Goal: Communication & Community: Answer question/provide support

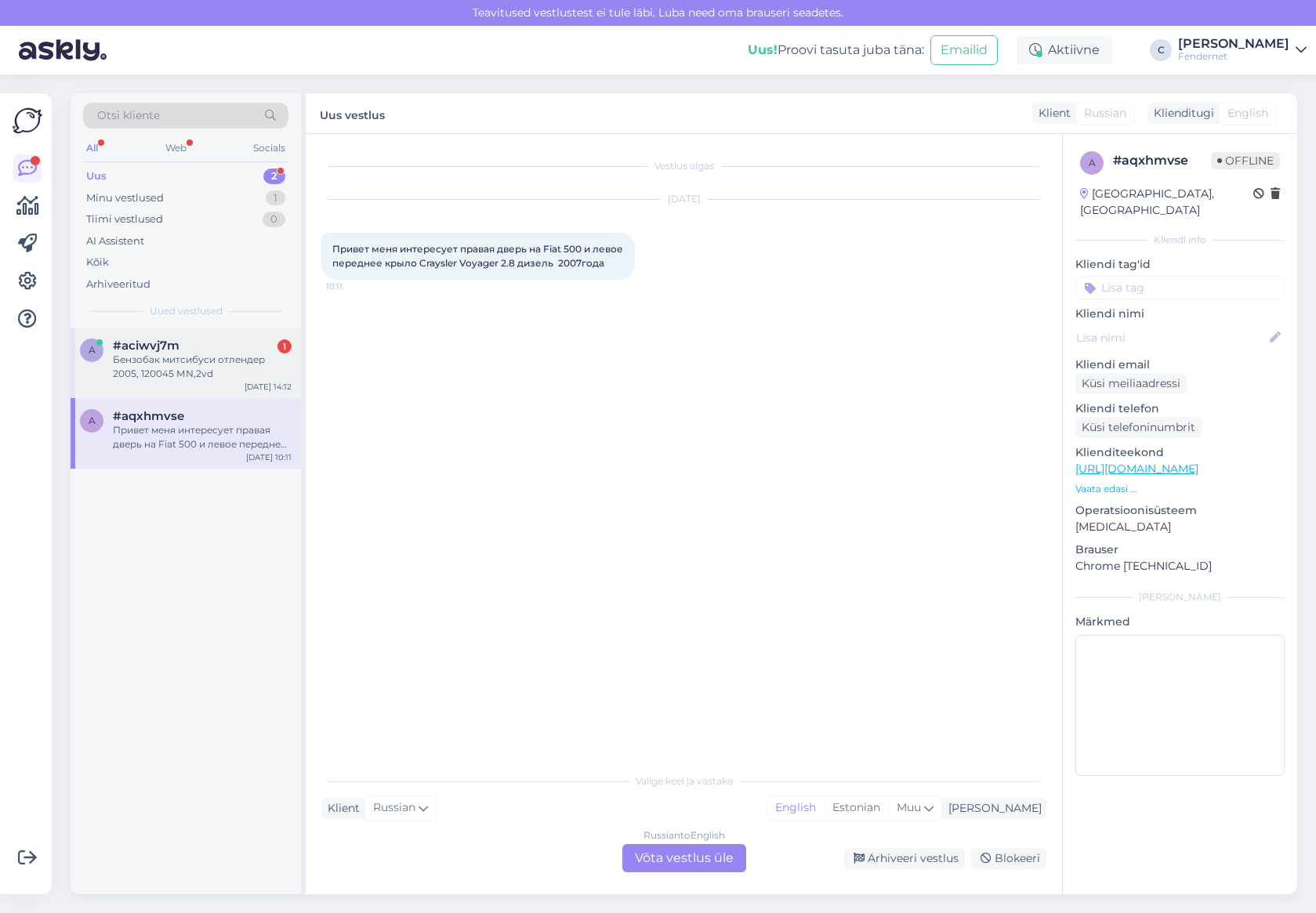
click at [142, 366] on div "Бензобак митсибуси отлендер 2005, 120045 МN,2vd" at bounding box center [202, 366] width 179 height 28
click at [95, 446] on div "a #aqxhmvse Привет меня интересует правая дверь на Fiat 500 и левое переднее кр…" at bounding box center [186, 430] width 212 height 43
click at [155, 394] on div "a #aciwvj7m Бензобак митсибуси отлендер 2005, 120045 МN,2vd [DATE] 14:12" at bounding box center [185, 363] width 230 height 71
click at [229, 465] on div "a #aqxhmvse Привет меня интересует правая дверь на Fiat 500 и левое переднее кр…" at bounding box center [185, 433] width 230 height 71
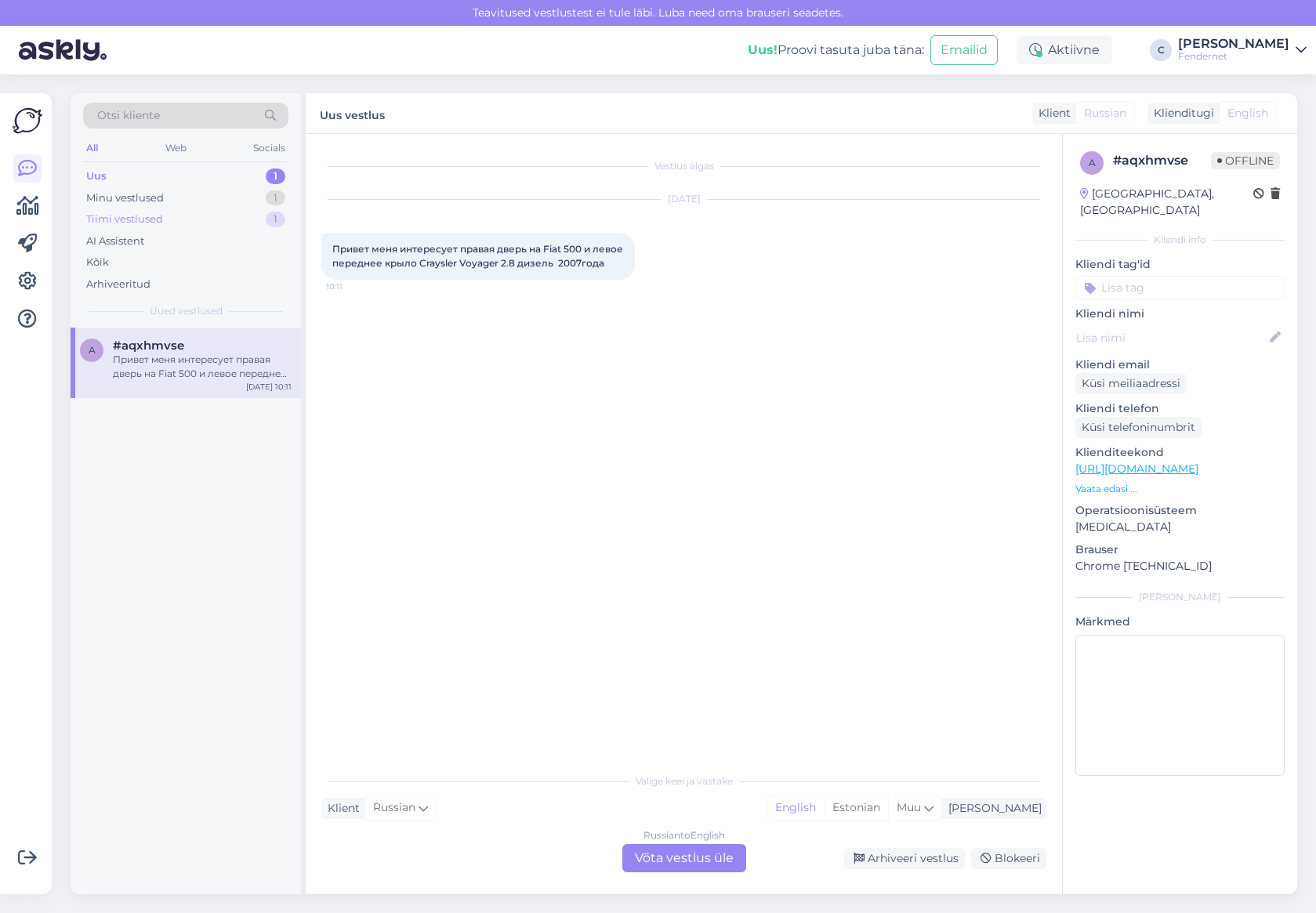
click at [144, 213] on div "Tiimi vestlused" at bounding box center [124, 220] width 77 height 16
click at [117, 339] on div "a #aciwvj7m Бензобак митсибуси отлендер 2005, 120045 МN,2vd [DATE] 14:12" at bounding box center [185, 363] width 230 height 71
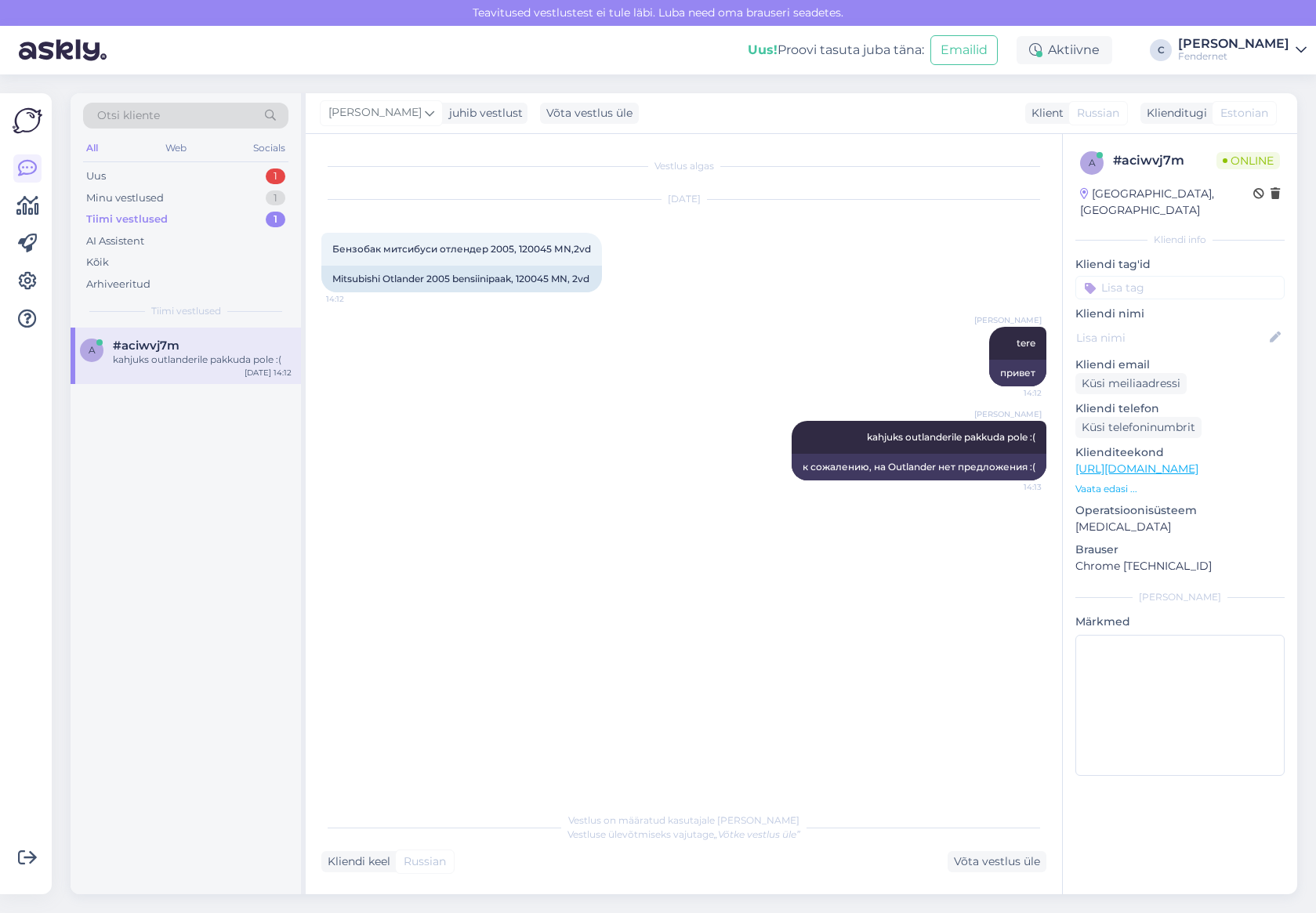
click at [328, 545] on div "Vestlus algas [DATE] Бензобак митсибуси отлендер 2005, 120045 МN,2vd 14:12 Mits…" at bounding box center [690, 470] width 739 height 640
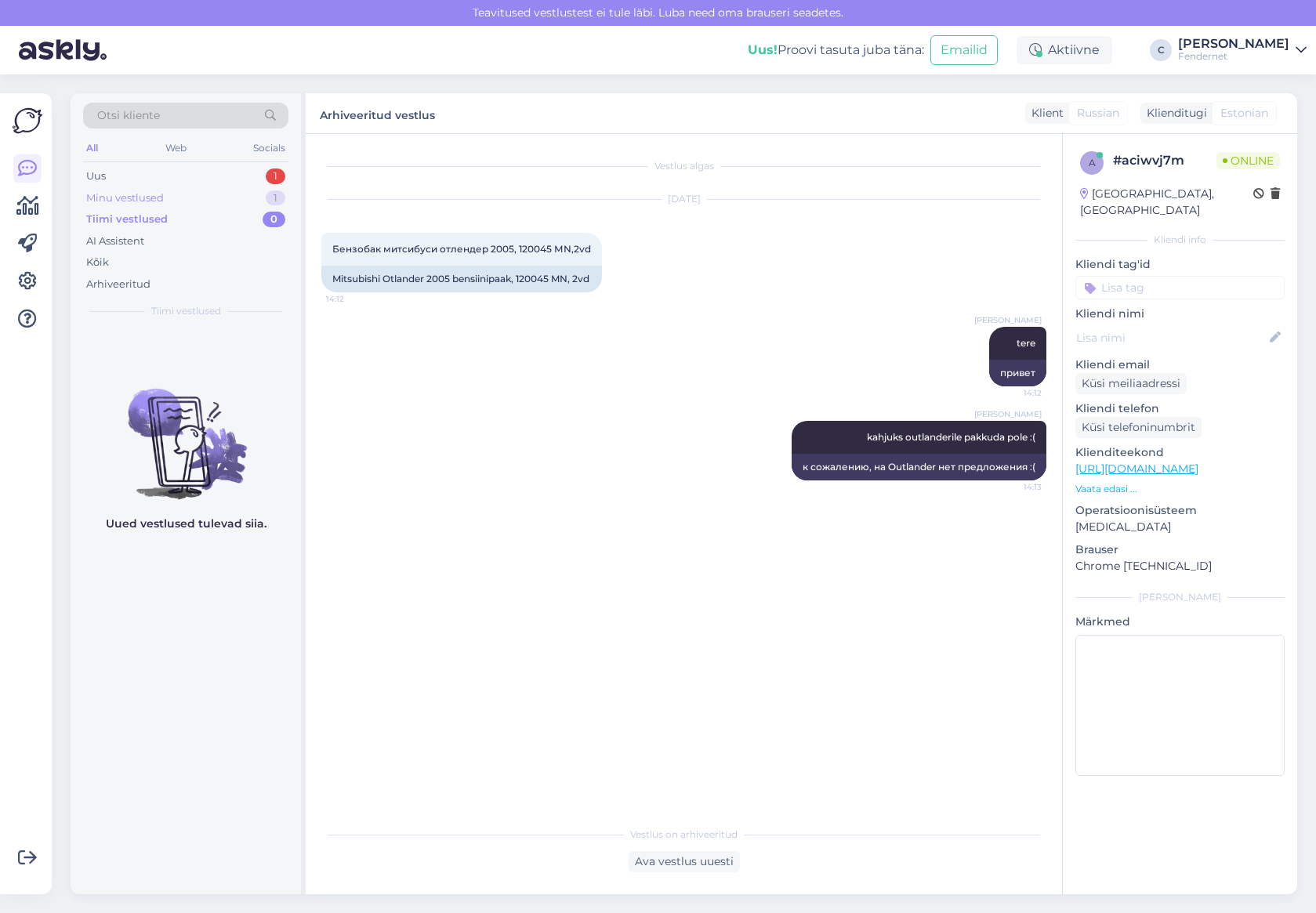
click at [155, 202] on div "Minu vestlused" at bounding box center [124, 198] width 78 height 16
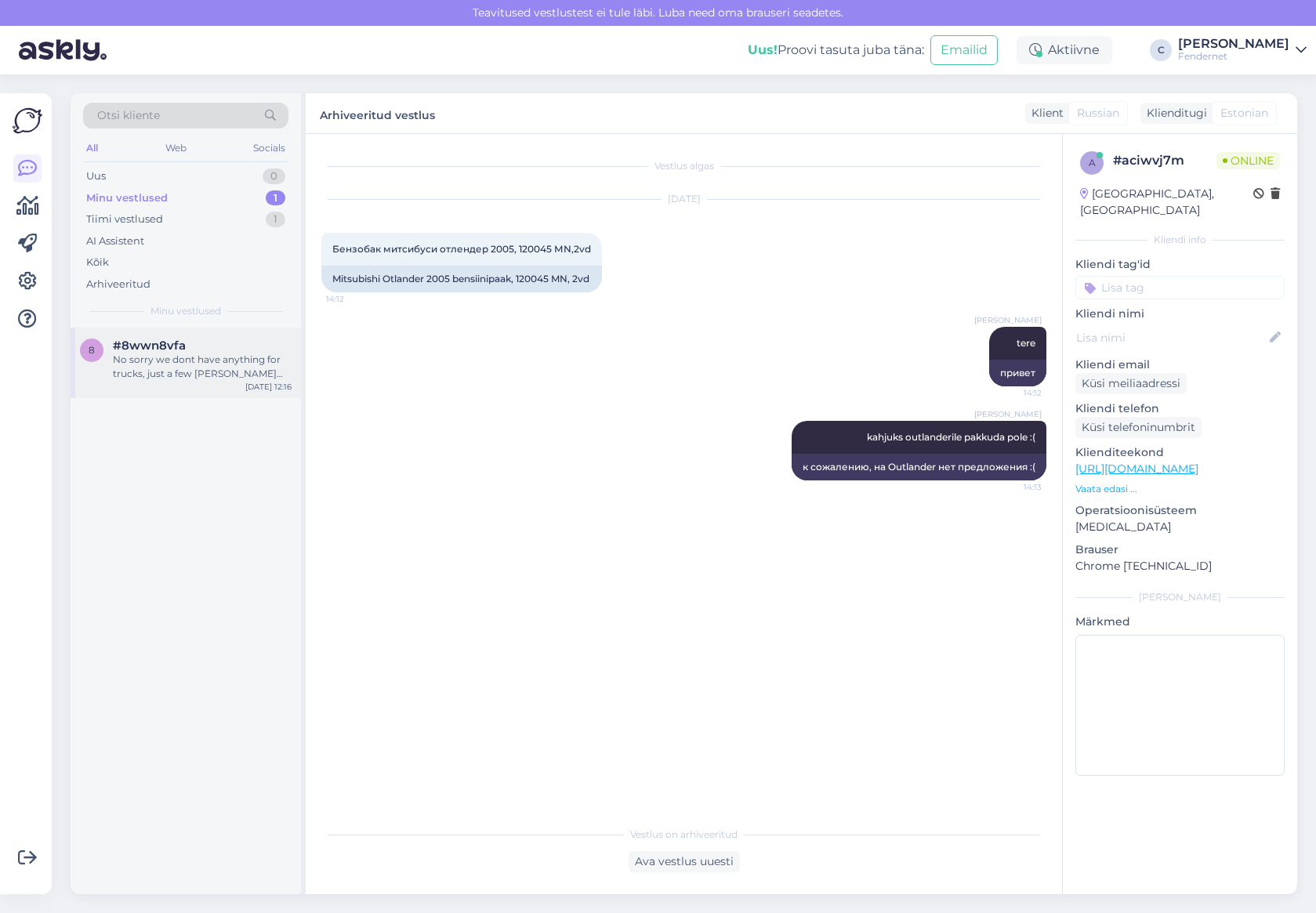
click at [199, 388] on div "8 #8wwn8vfa No sorry we dont have anything for trucks, just a few [PERSON_NAME]…" at bounding box center [185, 363] width 230 height 71
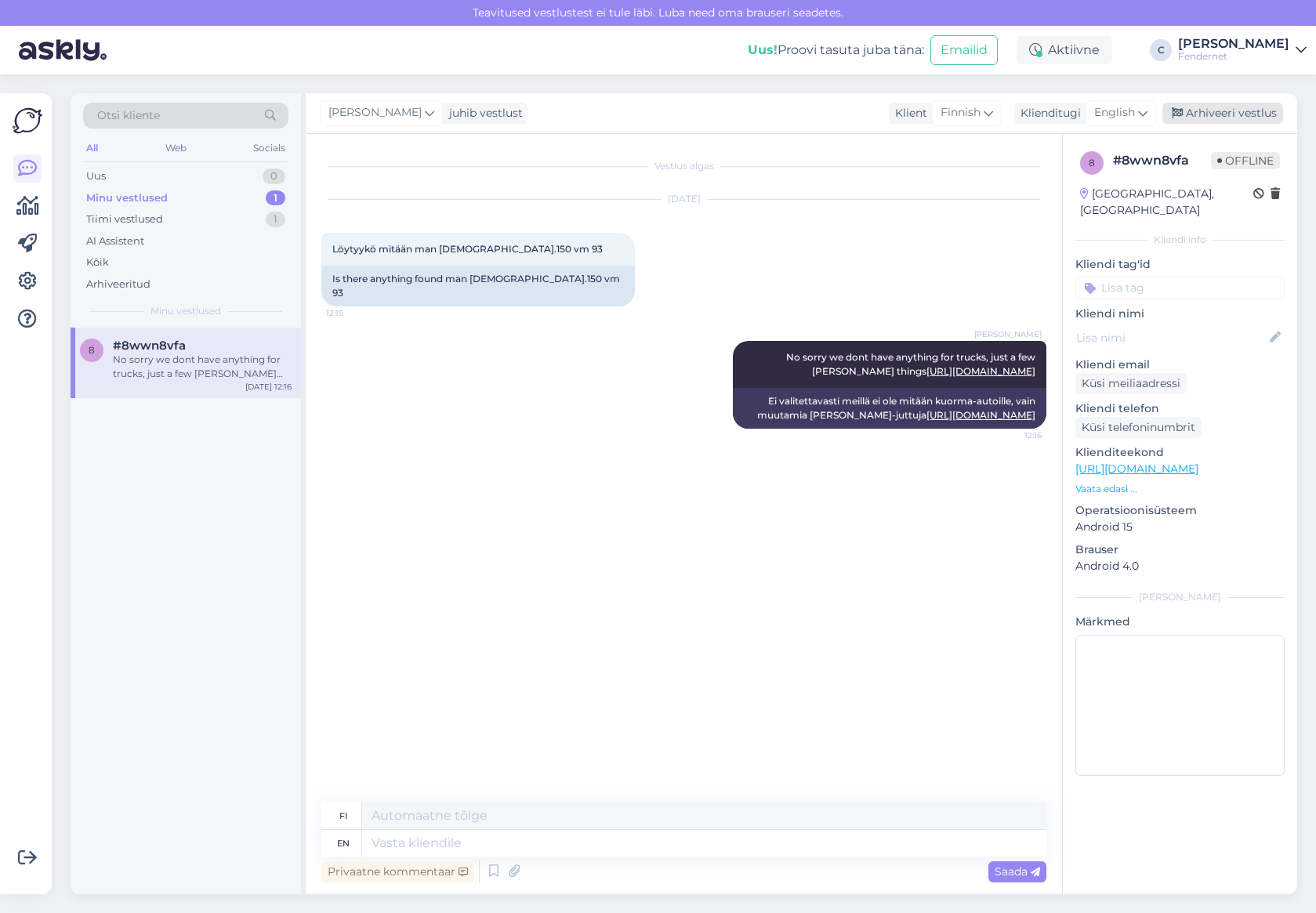
click at [1230, 115] on div "Arhiveeri vestlus" at bounding box center [1222, 113] width 120 height 21
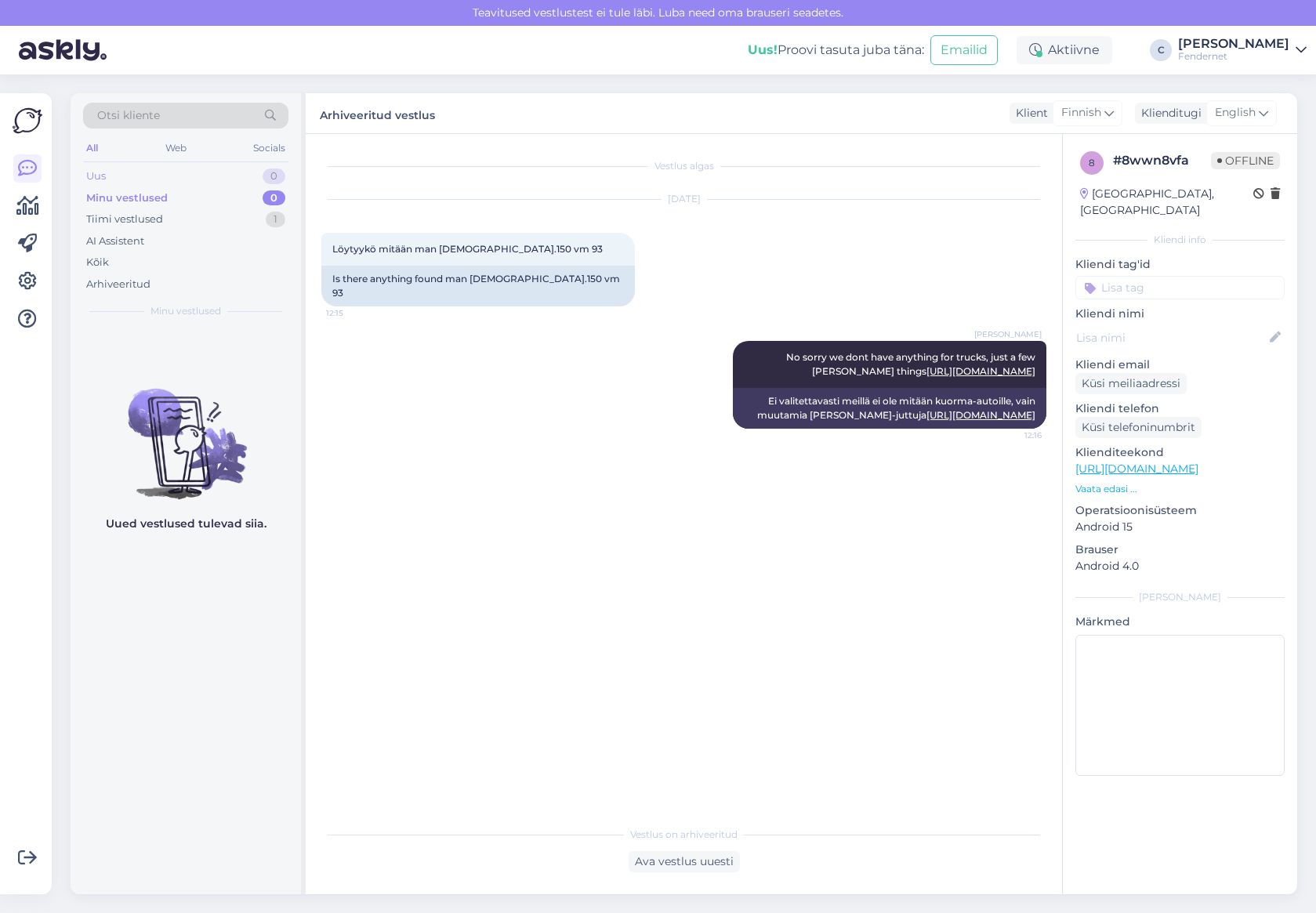
click at [213, 167] on div "Uus 0" at bounding box center [186, 176] width 205 height 22
click at [150, 292] on div "Arhiveeritud" at bounding box center [186, 284] width 205 height 22
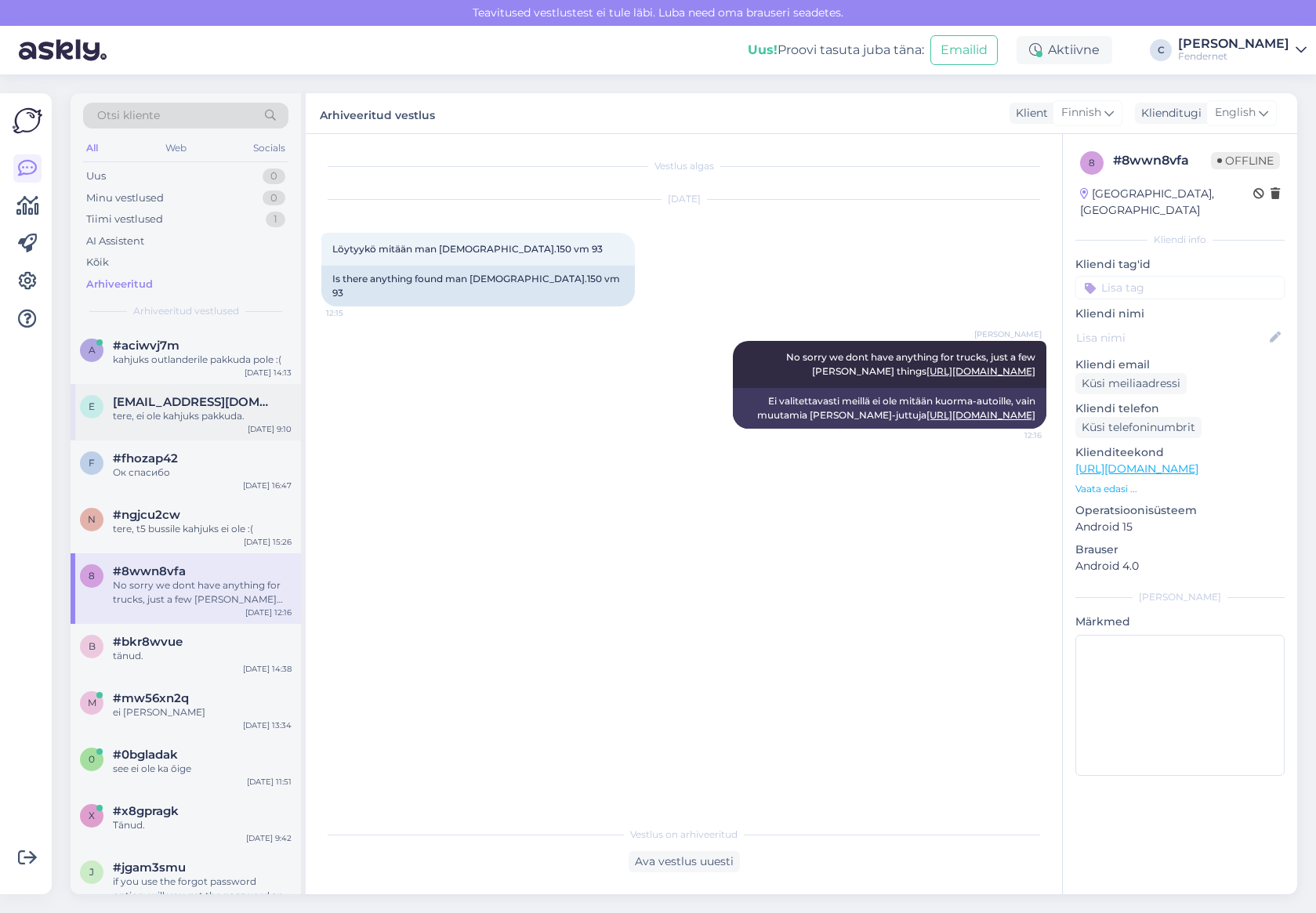
click at [213, 420] on div "tere, ei ole kahjuks pakkuda." at bounding box center [202, 416] width 179 height 14
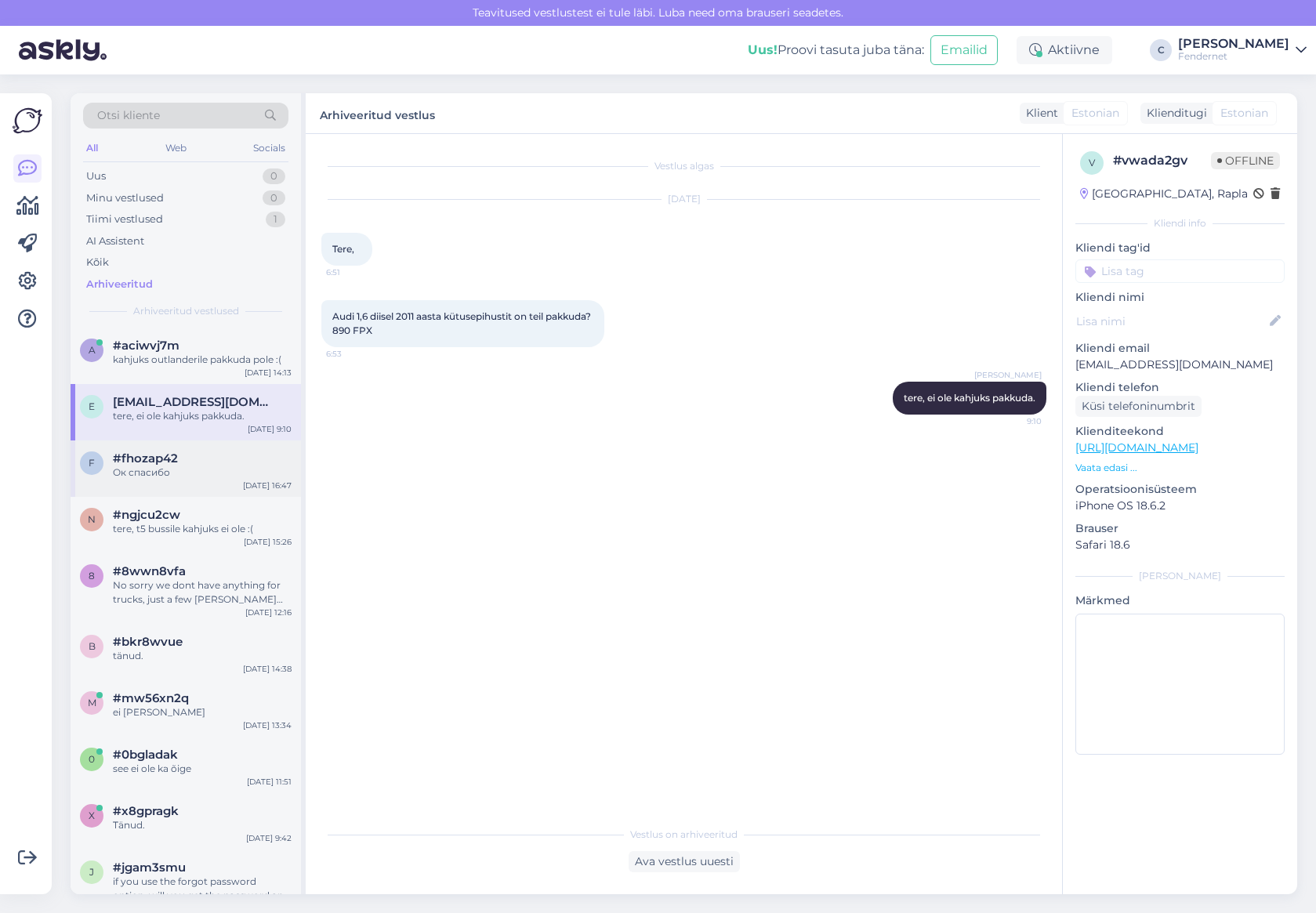
click at [199, 448] on div "f #fhozap42 Ок спасибо [DATE] 16:47" at bounding box center [185, 469] width 230 height 56
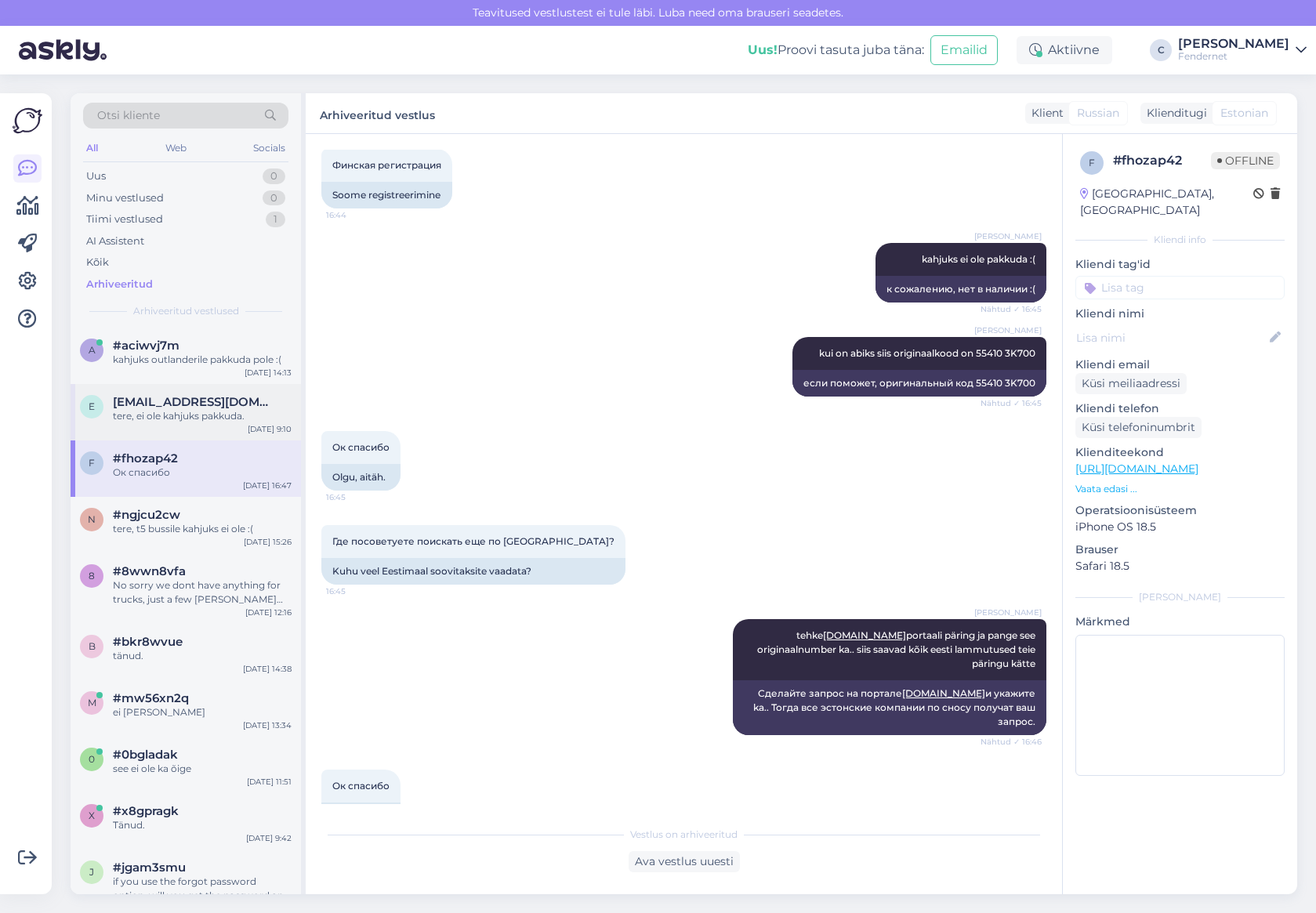
click at [199, 388] on div "e [EMAIL_ADDRESS][DOMAIN_NAME] tere, ei ole kahjuks pakkuda. [DATE] 9:10" at bounding box center [185, 412] width 230 height 56
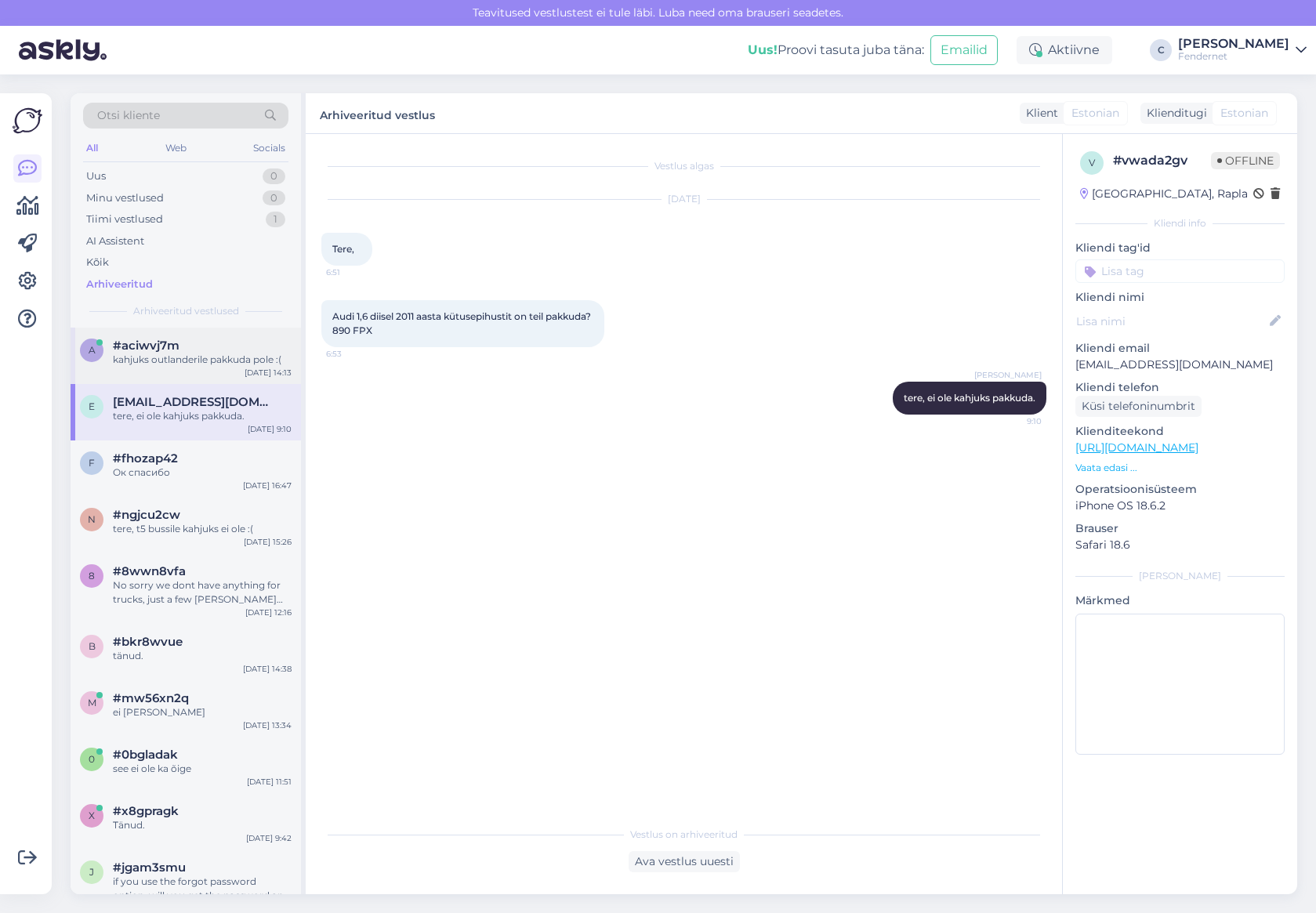
click at [210, 364] on div "kahjuks outlanderile pakkuda pole :(" at bounding box center [202, 359] width 179 height 14
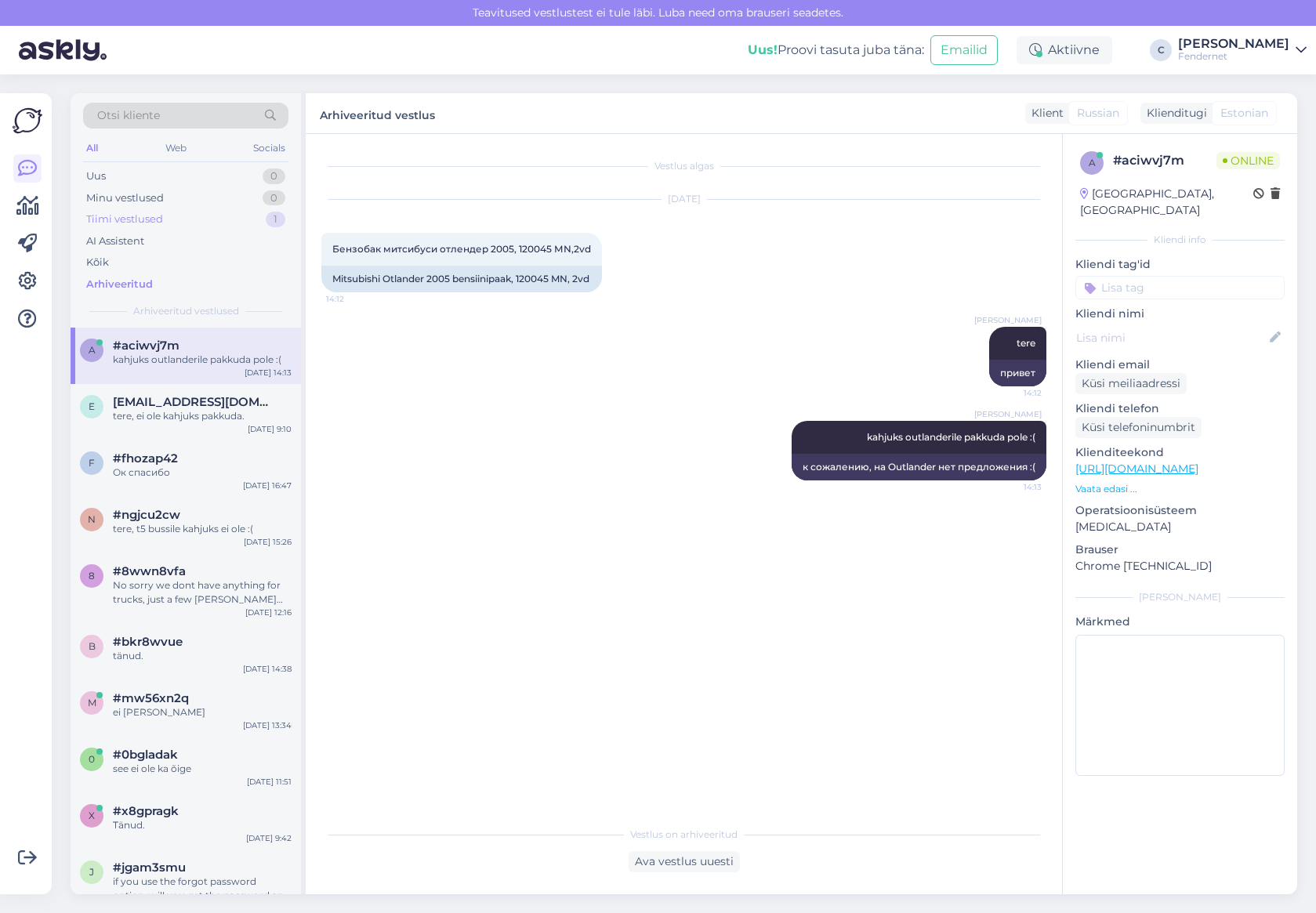
click at [205, 227] on div "Tiimi vestlused 1" at bounding box center [186, 219] width 205 height 22
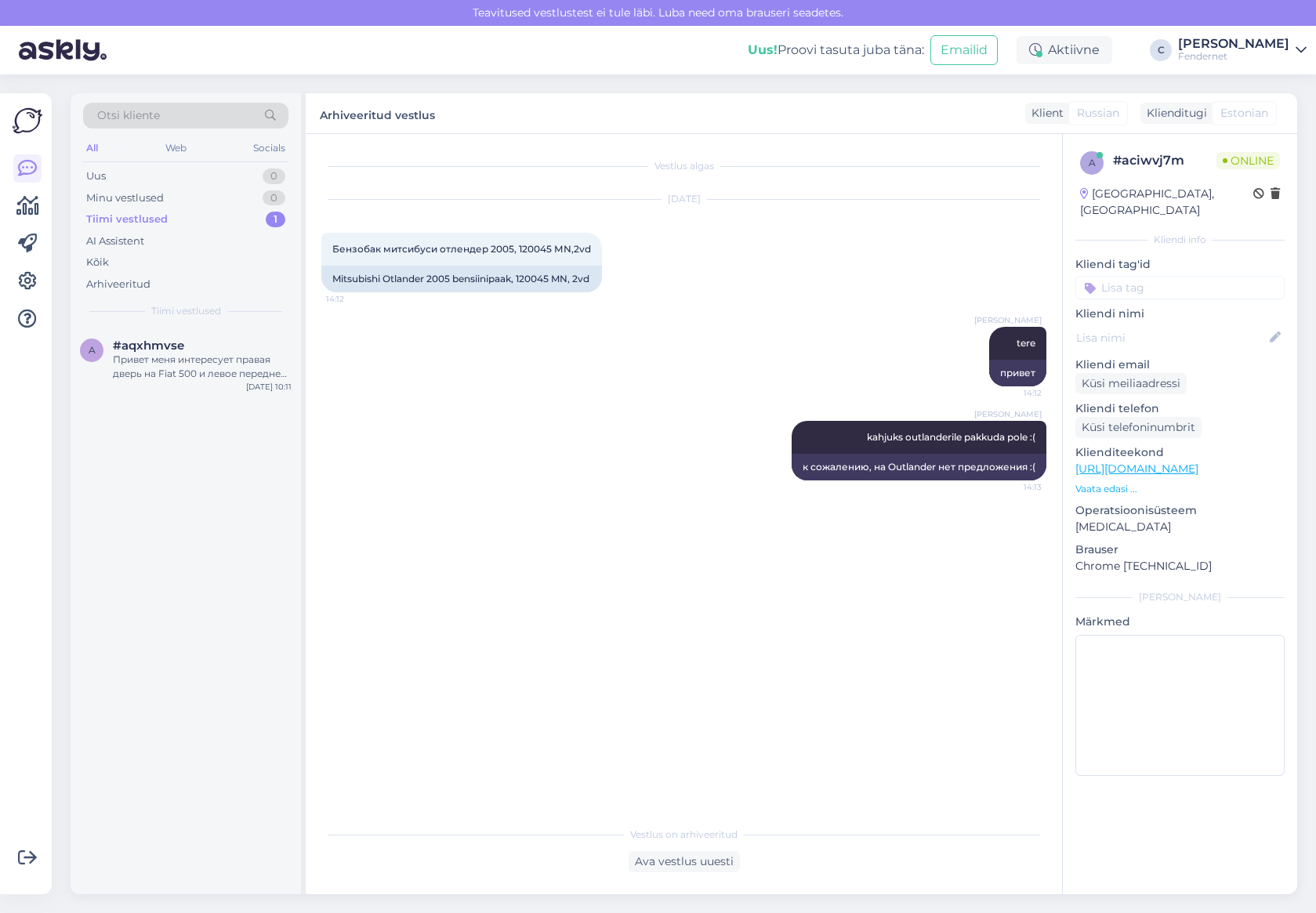
click at [175, 416] on div "a #aqxhmvse Привет меня интересует правая дверь на Fiat 500 и левое переднее кр…" at bounding box center [185, 611] width 230 height 566
click at [180, 400] on div "a #aqxhmvse Привет меня интересует правая дверь на Fiat 500 и левое переднее кр…" at bounding box center [185, 611] width 230 height 566
click at [196, 378] on div "Привет меня интересует правая дверь на Fiat 500 и левое переднее крыло Craysler…" at bounding box center [202, 366] width 179 height 28
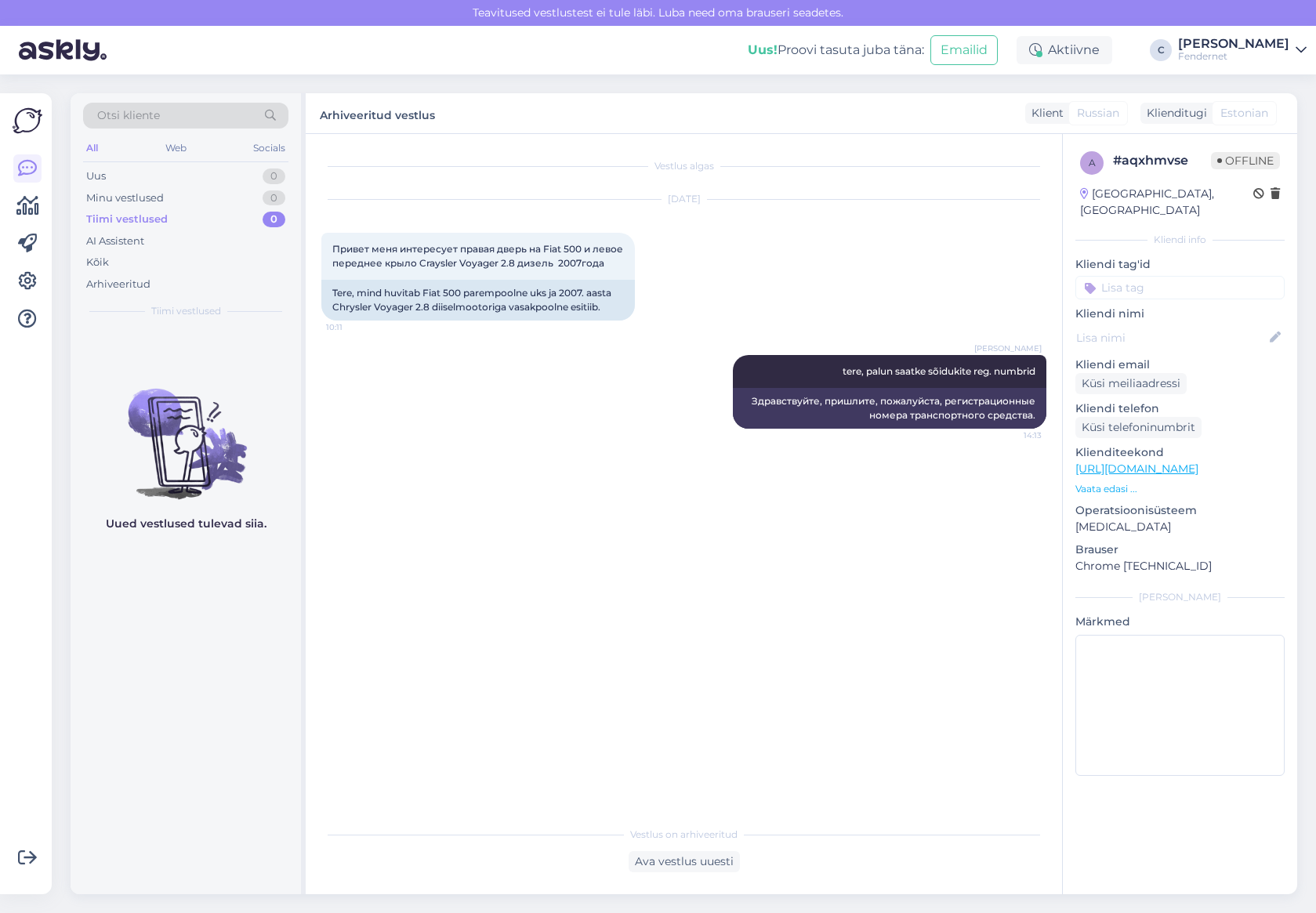
click at [623, 41] on div "Uus! Proovi tasuta [PERSON_NAME]: Emailid Aktiivne C [PERSON_NAME]" at bounding box center [658, 50] width 1316 height 49
